Goal: Task Accomplishment & Management: Manage account settings

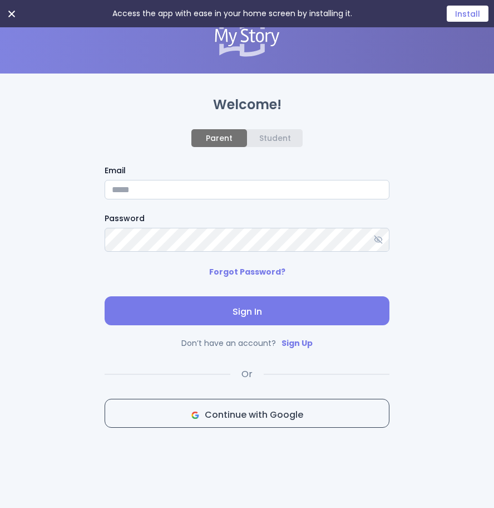
click at [208, 180] on input "Email" at bounding box center [247, 189] width 285 height 19
paste input "**********"
type input "**********"
click at [259, 317] on span "Sign In" at bounding box center [247, 311] width 267 height 13
